Goal: Navigation & Orientation: Find specific page/section

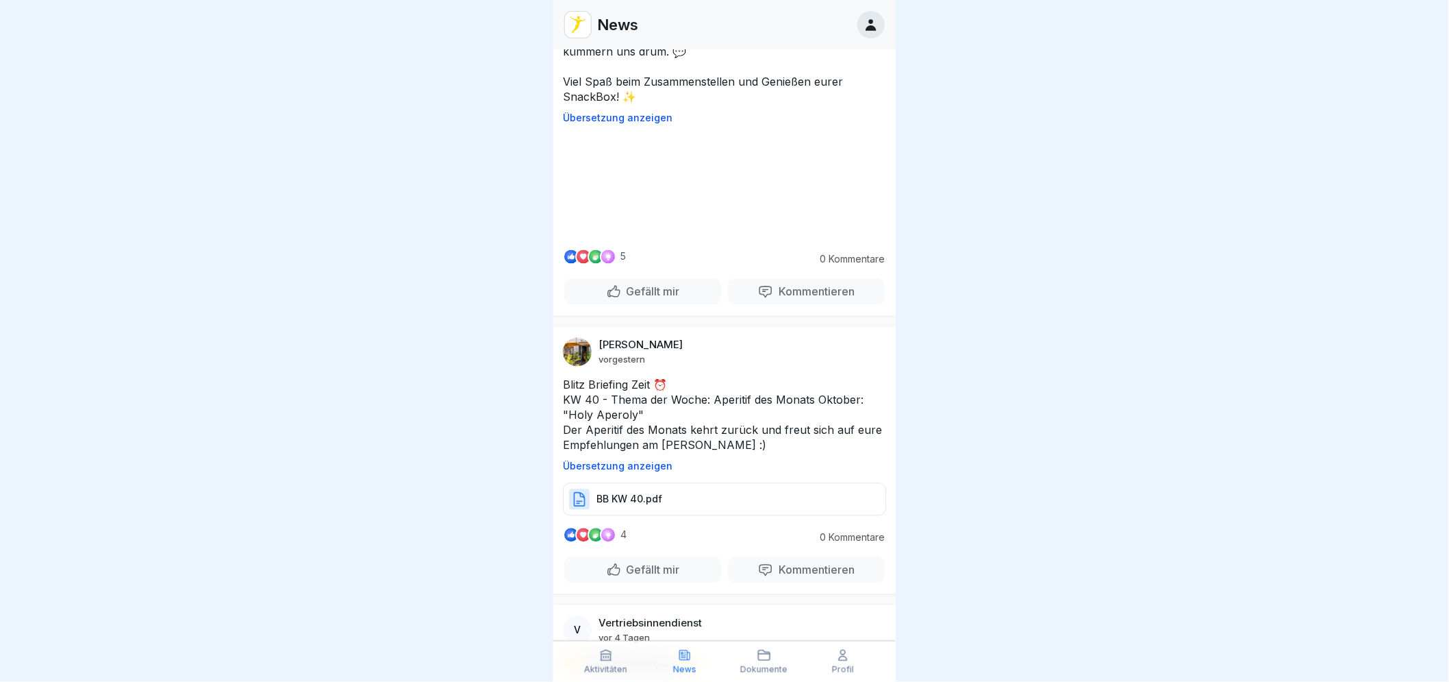
scroll to position [913, 0]
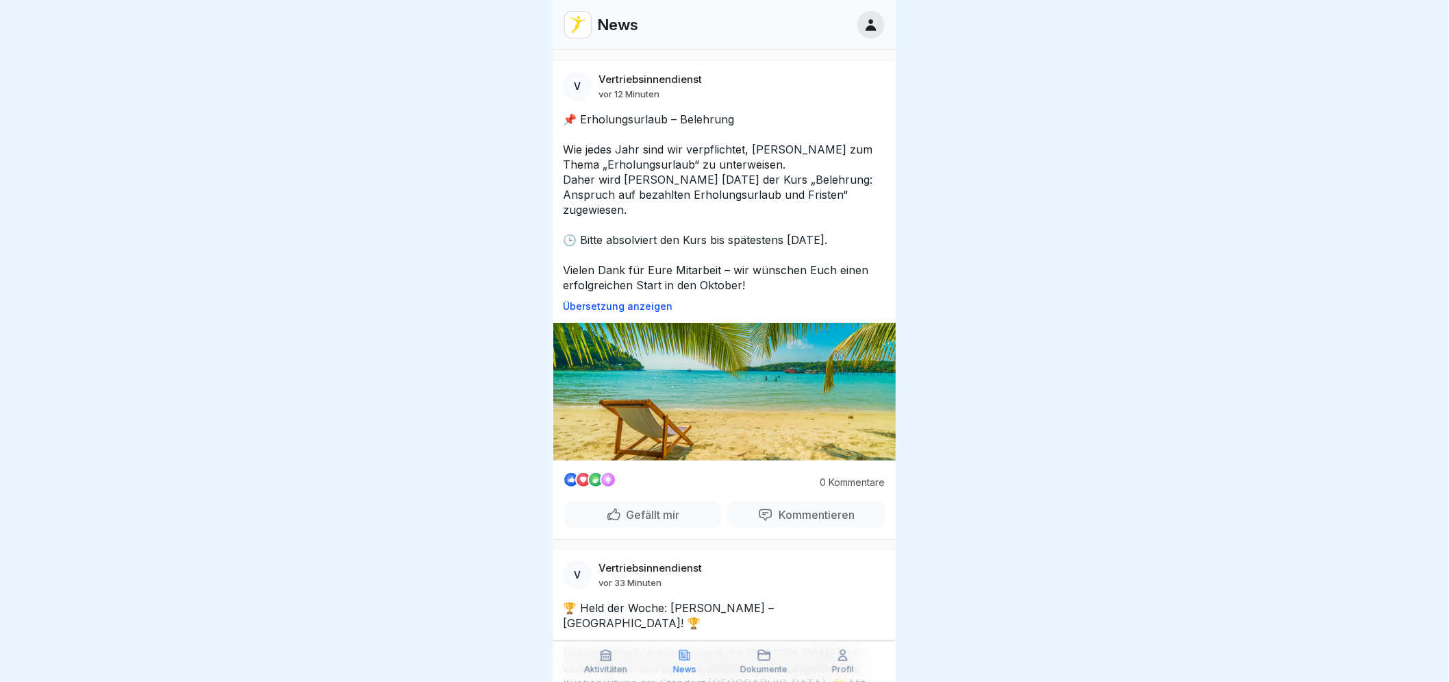
click at [620, 662] on div "Aktivitäten" at bounding box center [606, 661] width 73 height 26
